Goal: Task Accomplishment & Management: Use online tool/utility

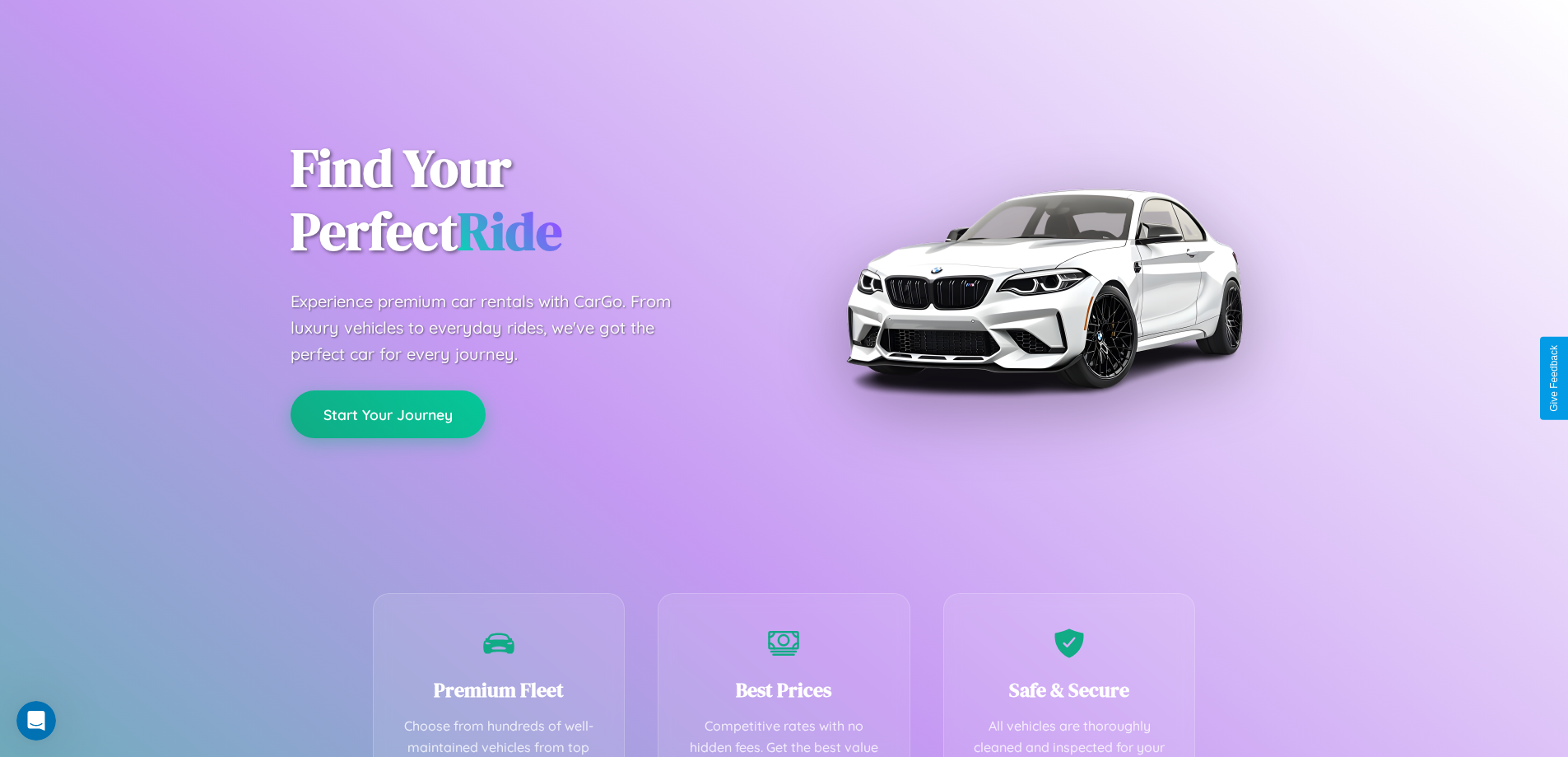
click at [387, 414] on button "Start Your Journey" at bounding box center [388, 414] width 195 height 48
click at [387, 413] on button "Start Your Journey" at bounding box center [388, 414] width 195 height 48
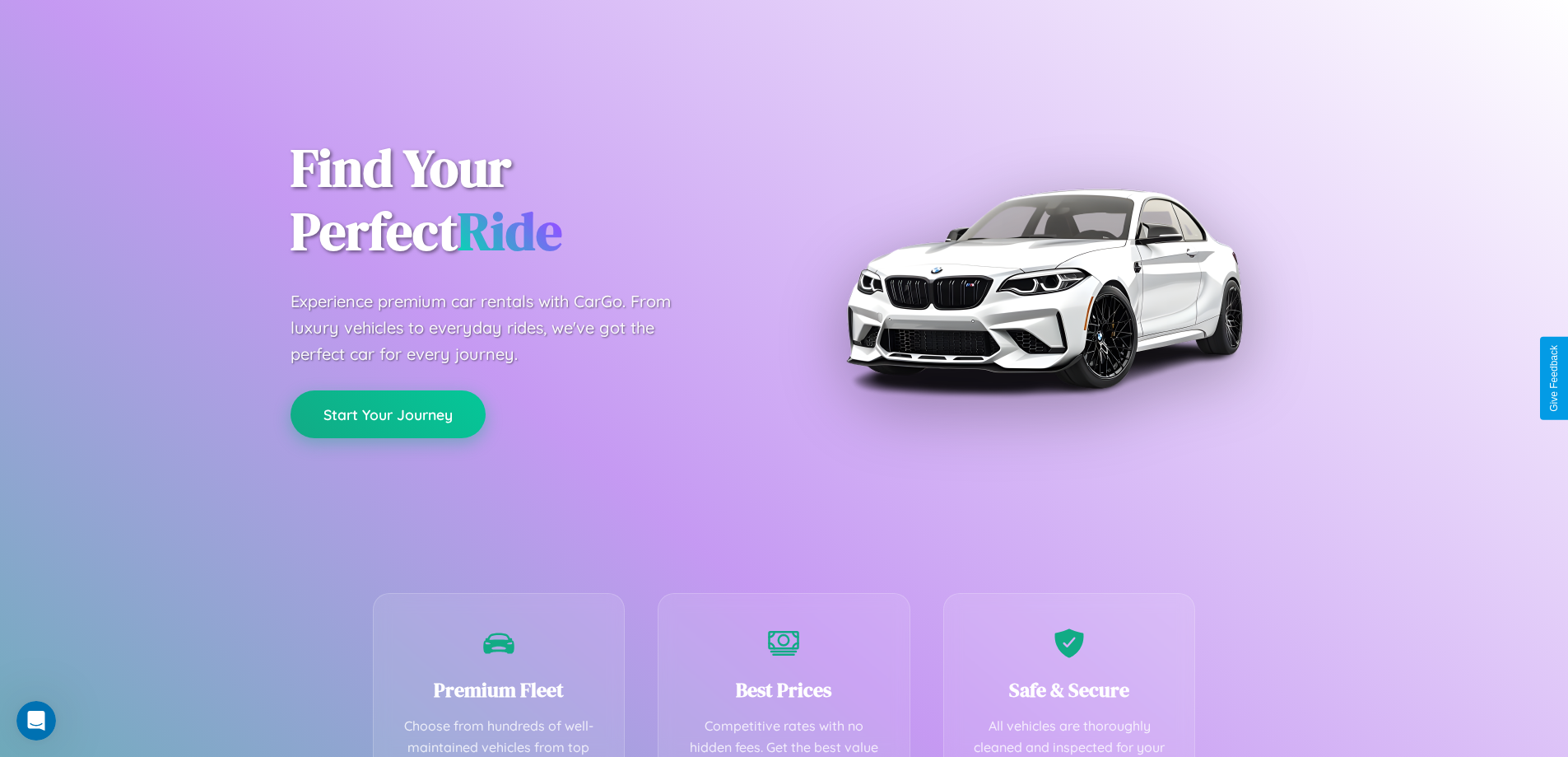
click at [387, 413] on button "Start Your Journey" at bounding box center [388, 414] width 195 height 48
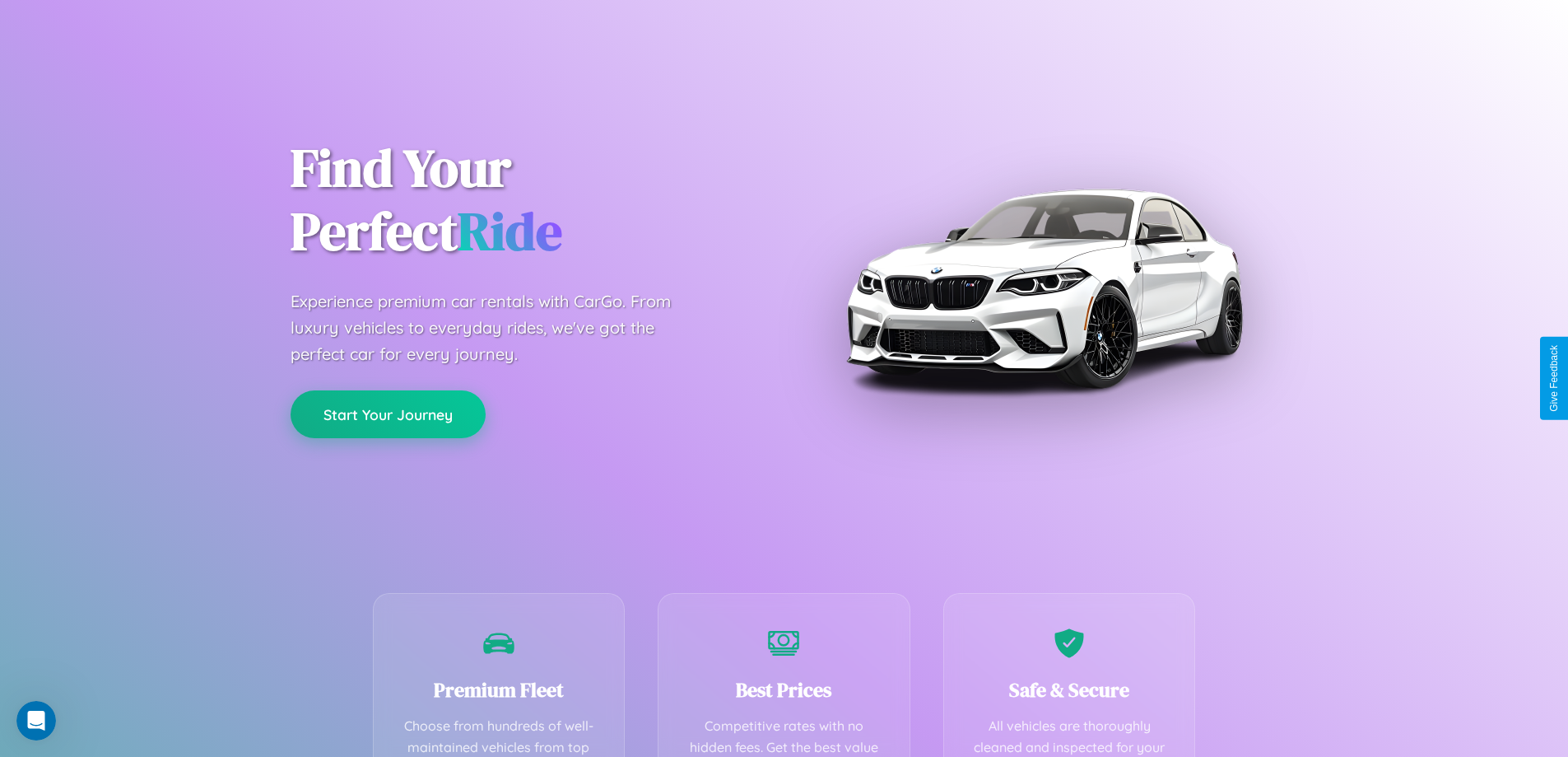
click at [387, 413] on button "Start Your Journey" at bounding box center [388, 414] width 195 height 48
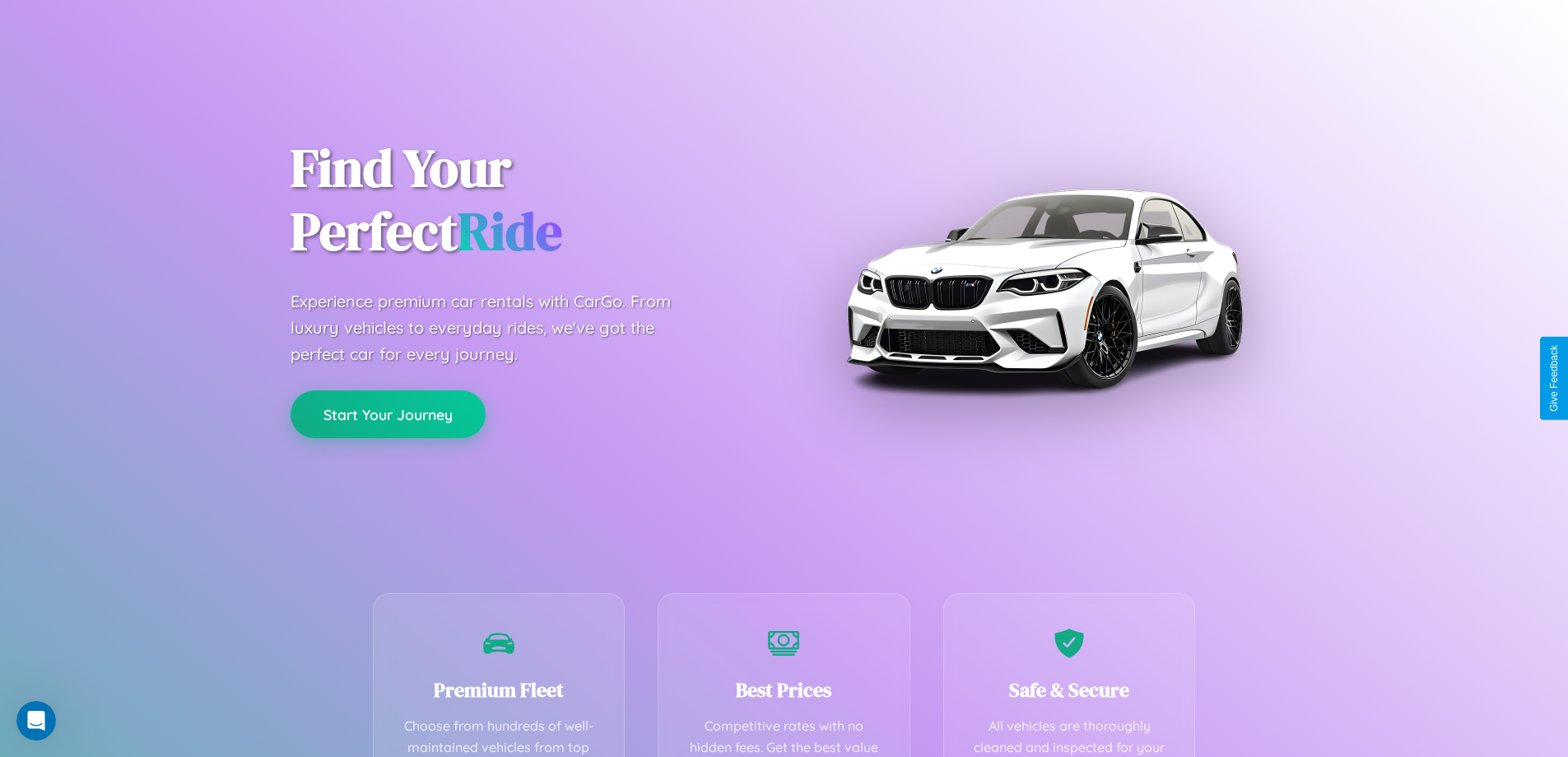
click at [387, 413] on button "Start Your Journey" at bounding box center [388, 414] width 195 height 48
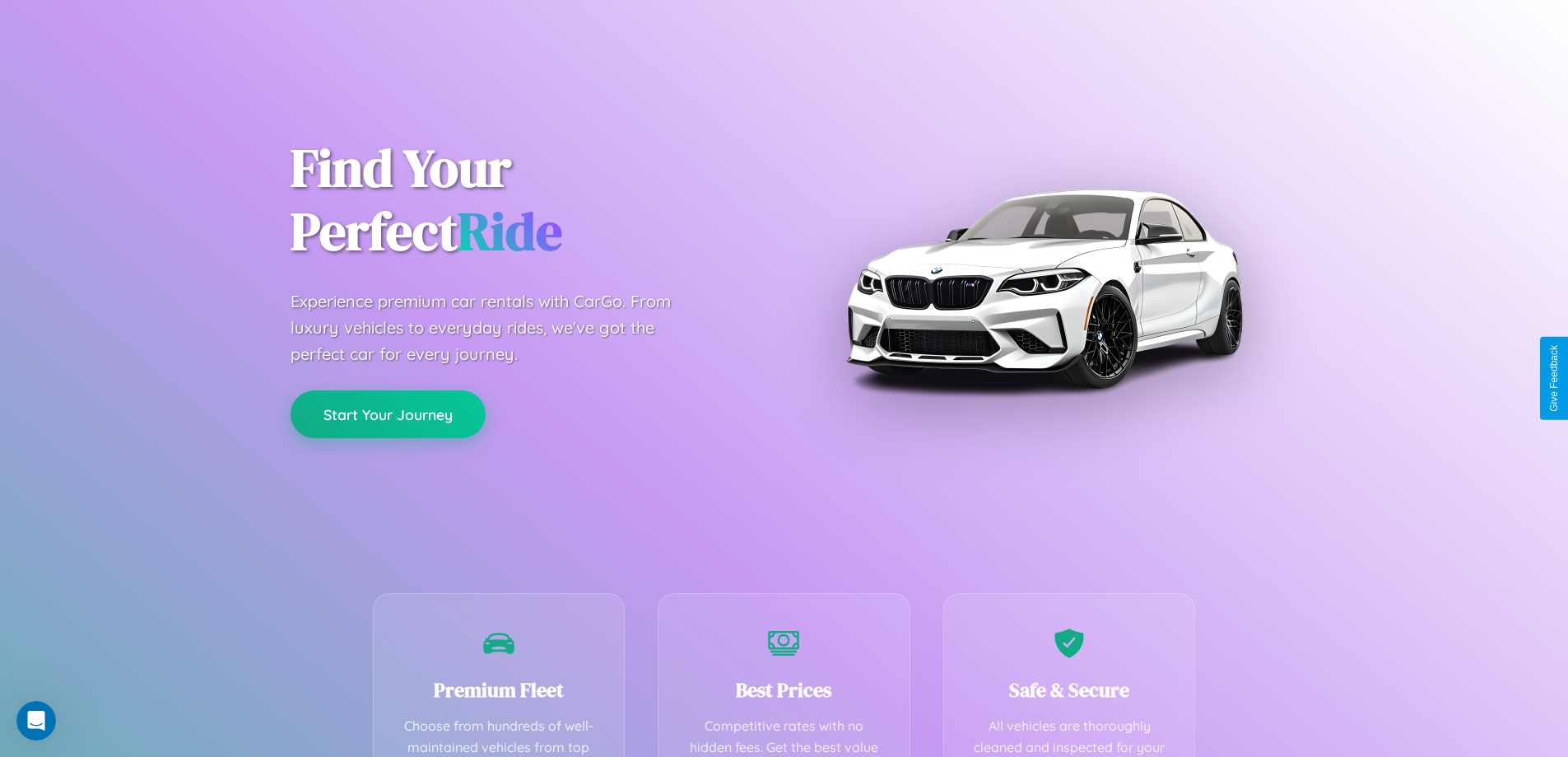
click at [387, 413] on button "Start Your Journey" at bounding box center [388, 414] width 195 height 48
